Goal: Find specific page/section: Find specific page/section

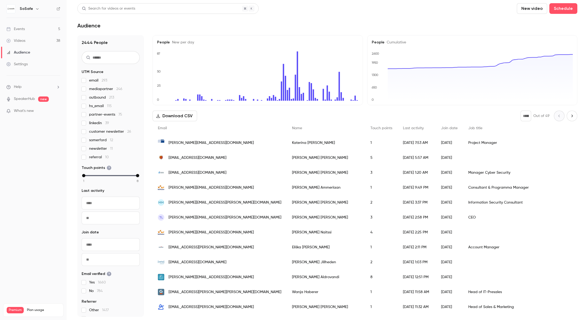
click at [15, 29] on div "Events" at bounding box center [15, 28] width 18 height 5
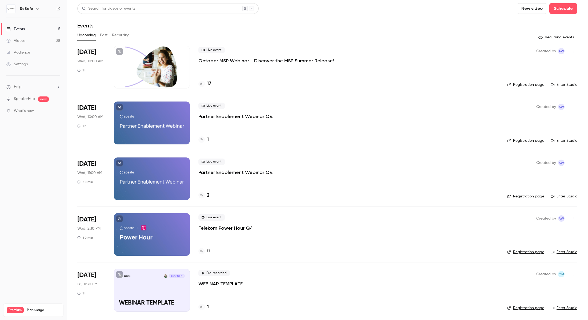
click at [208, 83] on h4 "17" at bounding box center [209, 83] width 4 height 7
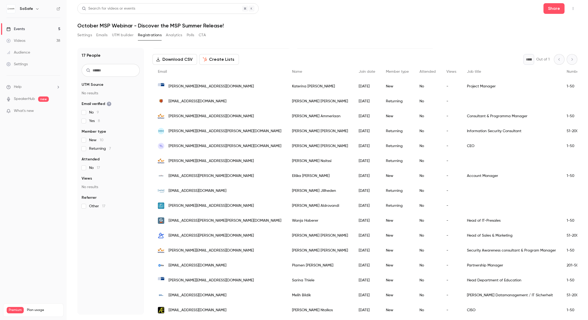
scroll to position [38, 0]
